Goal: Task Accomplishment & Management: Manage account settings

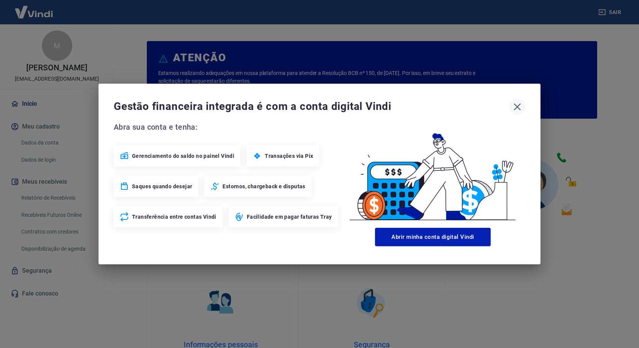
click at [518, 110] on icon "button" at bounding box center [517, 107] width 12 height 12
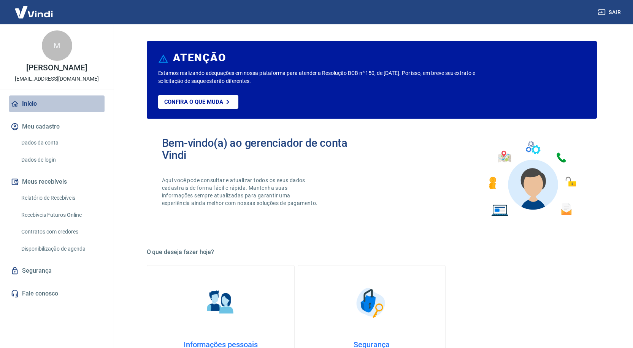
click at [42, 111] on link "Início" at bounding box center [56, 103] width 95 height 17
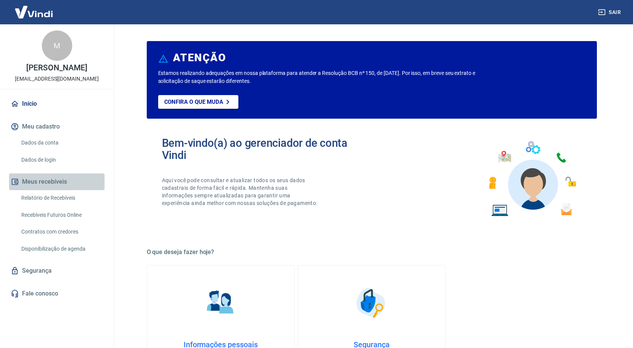
click at [57, 190] on button "Meus recebíveis" at bounding box center [56, 181] width 95 height 17
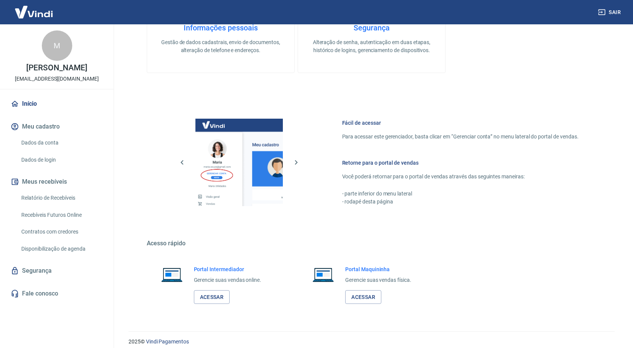
scroll to position [324, 0]
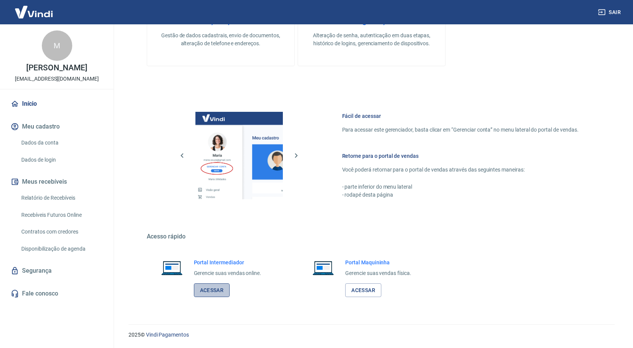
click at [209, 292] on link "Acessar" at bounding box center [212, 290] width 36 height 14
